Goal: Information Seeking & Learning: Learn about a topic

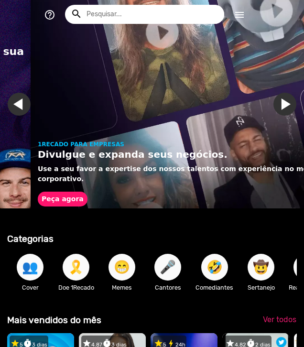
scroll to position [0, 297]
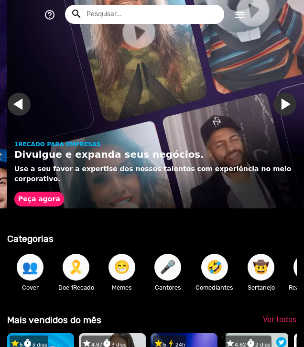
click at [21, 112] on link "Ir para o slide anterior" at bounding box center [26, 104] width 23 height 23
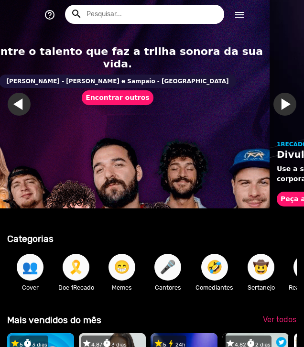
scroll to position [0, 0]
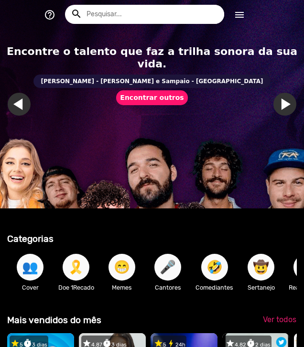
click at [130, 17] on input "text" at bounding box center [151, 14] width 145 height 19
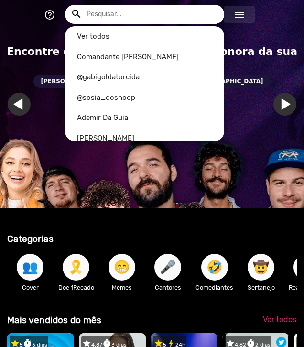
drag, startPoint x: 229, startPoint y: 13, endPoint x: 236, endPoint y: 13, distance: 7.2
click at [236, 13] on button "menu" at bounding box center [239, 14] width 31 height 17
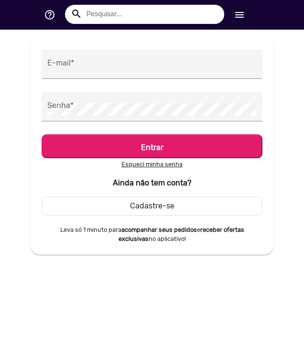
click at [238, 14] on mat-icon "menu" at bounding box center [239, 14] width 11 height 11
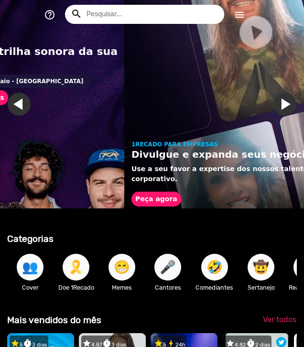
scroll to position [0, 297]
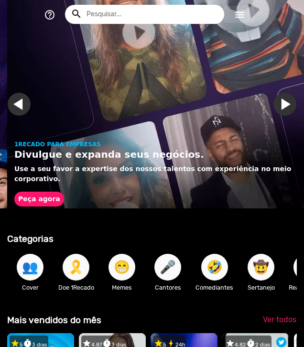
click at [238, 14] on mat-icon "menu" at bounding box center [239, 14] width 11 height 11
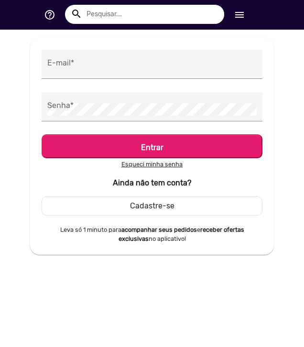
click at [238, 14] on mat-icon "menu" at bounding box center [239, 14] width 11 height 11
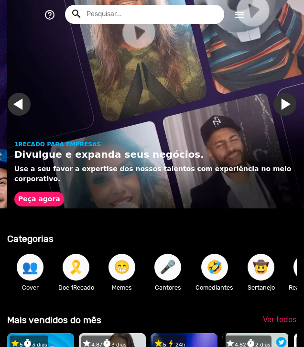
click at [107, 10] on input "text" at bounding box center [151, 14] width 145 height 19
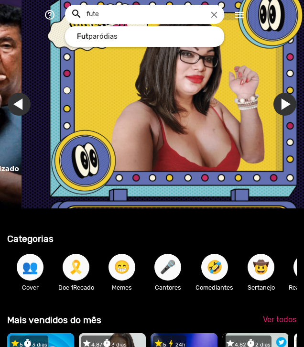
scroll to position [0, 0]
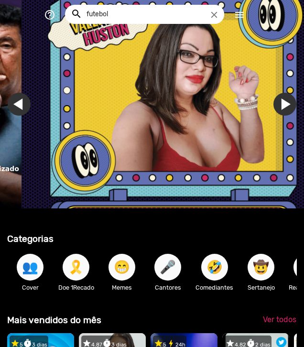
click at [65, 5] on button "search" at bounding box center [80, 13] width 31 height 17
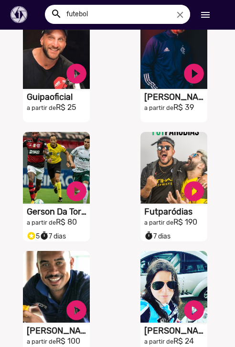
scroll to position [413, 0]
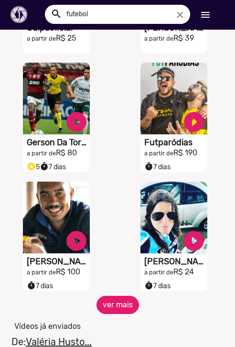
click at [113, 310] on button "ver mais" at bounding box center [118, 305] width 43 height 18
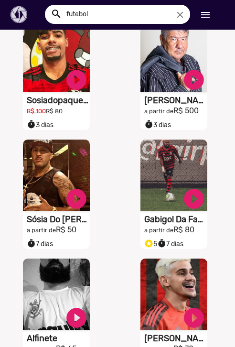
scroll to position [0, 0]
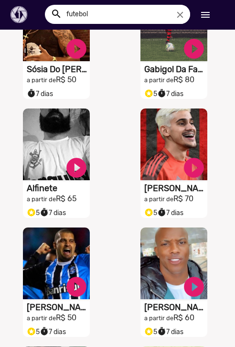
click at [96, 8] on input "futebol" at bounding box center [124, 14] width 131 height 19
type input "palmeiras"
click at [45, 5] on button "search" at bounding box center [60, 13] width 31 height 17
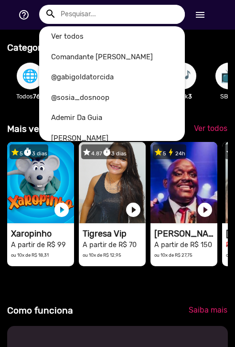
scroll to position [0, 228]
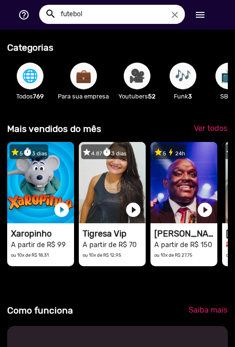
type input "futebol"
click at [39, 5] on button "search" at bounding box center [54, 13] width 31 height 17
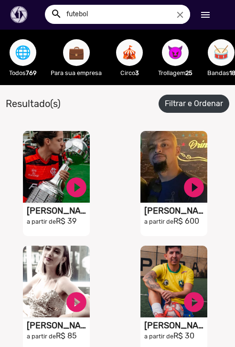
click at [189, 113] on button "Filtrar e Ordenar" at bounding box center [194, 104] width 71 height 18
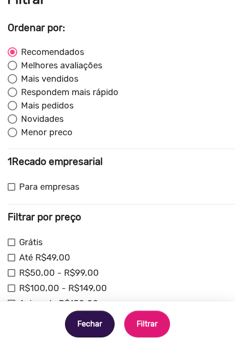
scroll to position [33, 0]
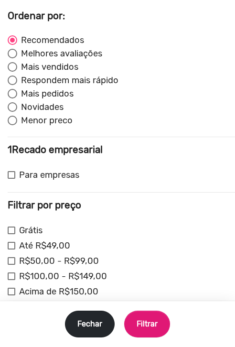
click at [89, 321] on button "Fechar" at bounding box center [90, 324] width 50 height 27
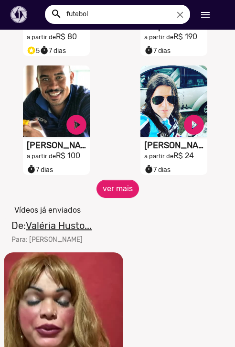
scroll to position [526, 0]
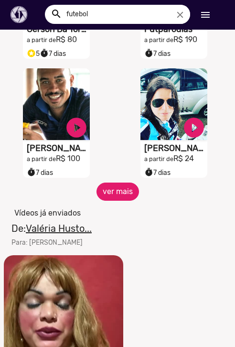
click at [116, 201] on button "ver mais" at bounding box center [118, 192] width 43 height 18
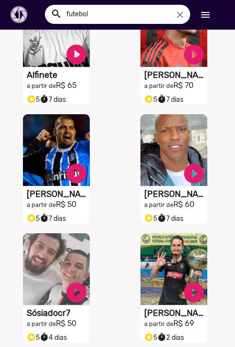
scroll to position [1005, 0]
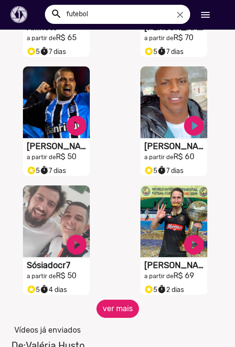
click at [125, 313] on button "ver mais" at bounding box center [118, 309] width 43 height 18
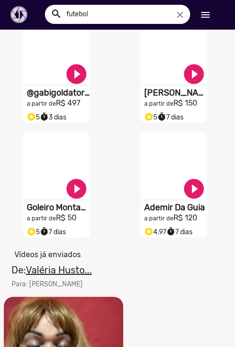
scroll to position [1244, 0]
